Goal: Entertainment & Leisure: Consume media (video, audio)

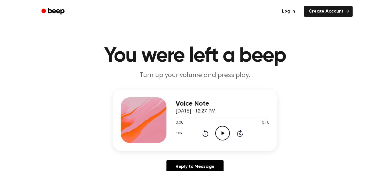
click at [224, 128] on icon "Play Audio" at bounding box center [222, 133] width 15 height 15
click at [224, 128] on icon "Pause Audio" at bounding box center [222, 133] width 15 height 15
click at [225, 133] on icon "Play Audio" at bounding box center [222, 133] width 15 height 15
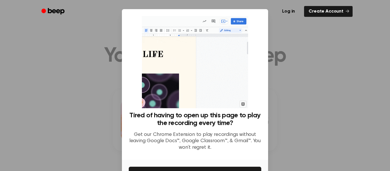
scroll to position [37, 0]
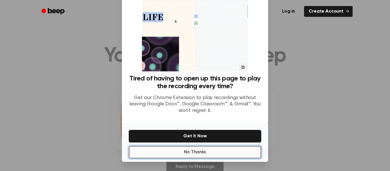
click at [243, 147] on button "No Thanks" at bounding box center [195, 152] width 132 height 13
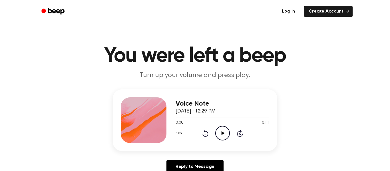
click at [222, 135] on icon "Play Audio" at bounding box center [222, 133] width 15 height 15
click at [230, 127] on div "1.0x Rewind 5 seconds Play Audio Skip 5 seconds" at bounding box center [222, 133] width 94 height 15
click at [230, 130] on div "1.0x Rewind 5 seconds Play Audio Skip 5 seconds" at bounding box center [222, 133] width 94 height 15
click at [226, 132] on icon "Play Audio" at bounding box center [222, 133] width 15 height 15
click at [220, 123] on div "0:00 0:09" at bounding box center [222, 123] width 94 height 6
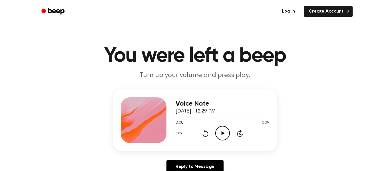
click at [220, 129] on icon "Play Audio" at bounding box center [222, 133] width 15 height 15
click at [216, 131] on circle at bounding box center [222, 133] width 14 height 14
click at [217, 135] on icon "Play Audio" at bounding box center [222, 133] width 15 height 15
click at [214, 136] on div "1.0x Rewind 5 seconds Play Audio Skip 5 seconds" at bounding box center [222, 133] width 94 height 15
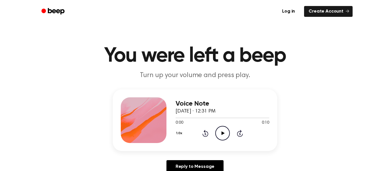
click at [222, 135] on icon "Play Audio" at bounding box center [222, 133] width 15 height 15
click at [215, 133] on circle at bounding box center [222, 133] width 14 height 14
click at [222, 137] on icon "Play Audio" at bounding box center [222, 133] width 15 height 15
click at [224, 131] on icon "Play Audio" at bounding box center [222, 133] width 15 height 15
click at [224, 133] on icon "Play Audio" at bounding box center [222, 133] width 15 height 15
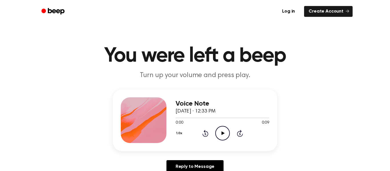
click at [225, 132] on icon "Play Audio" at bounding box center [222, 133] width 15 height 15
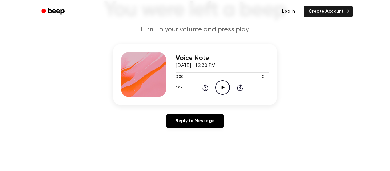
click at [219, 92] on icon "Play Audio" at bounding box center [222, 87] width 15 height 15
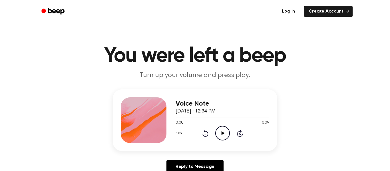
click at [217, 130] on icon "Play Audio" at bounding box center [222, 133] width 15 height 15
click at [226, 138] on icon "Play Audio" at bounding box center [222, 133] width 15 height 15
click at [224, 131] on icon "Play Audio" at bounding box center [222, 133] width 15 height 15
click at [228, 132] on icon "Play Audio" at bounding box center [222, 133] width 15 height 15
click at [222, 128] on icon "Play Audio" at bounding box center [222, 133] width 15 height 15
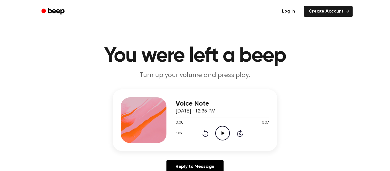
click at [216, 144] on div "Voice Note [DATE] · 12:35 PM 0:00 0:07 Your browser does not support the [objec…" at bounding box center [195, 120] width 164 height 62
click at [218, 140] on icon "Play Audio" at bounding box center [222, 133] width 15 height 15
click at [228, 135] on icon "Play Audio" at bounding box center [222, 133] width 15 height 15
click at [220, 131] on icon "Play Audio" at bounding box center [222, 133] width 15 height 15
click at [220, 138] on icon "Play Audio" at bounding box center [222, 133] width 15 height 15
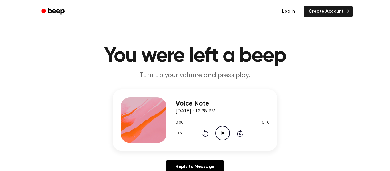
click at [221, 128] on icon "Play Audio" at bounding box center [222, 133] width 15 height 15
click at [220, 128] on icon "Play Audio" at bounding box center [222, 133] width 15 height 15
